Goal: Task Accomplishment & Management: Manage account settings

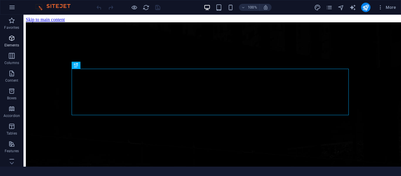
click at [13, 40] on icon "button" at bounding box center [11, 38] width 7 height 7
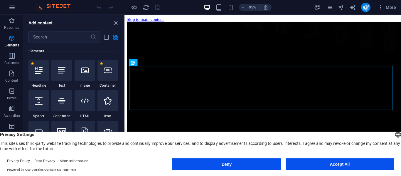
click at [345, 161] on button "Accept All" at bounding box center [340, 164] width 108 height 12
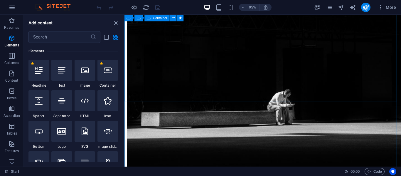
scroll to position [162, 0]
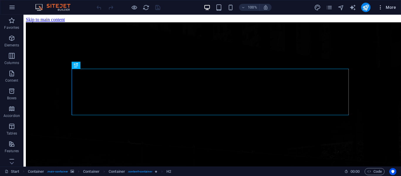
click at [393, 8] on span "More" at bounding box center [386, 7] width 18 height 6
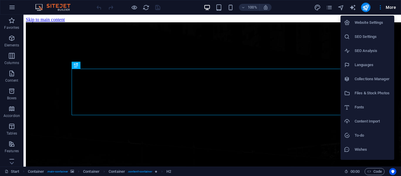
click at [377, 23] on h6 "Website Settings" at bounding box center [373, 22] width 36 height 7
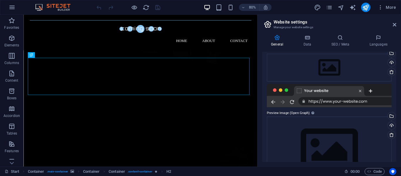
scroll to position [90, 0]
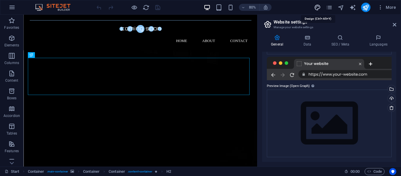
click at [318, 7] on icon "design" at bounding box center [317, 7] width 7 height 7
select select "px"
select select "300"
select select "px"
